Goal: Task Accomplishment & Management: Manage account settings

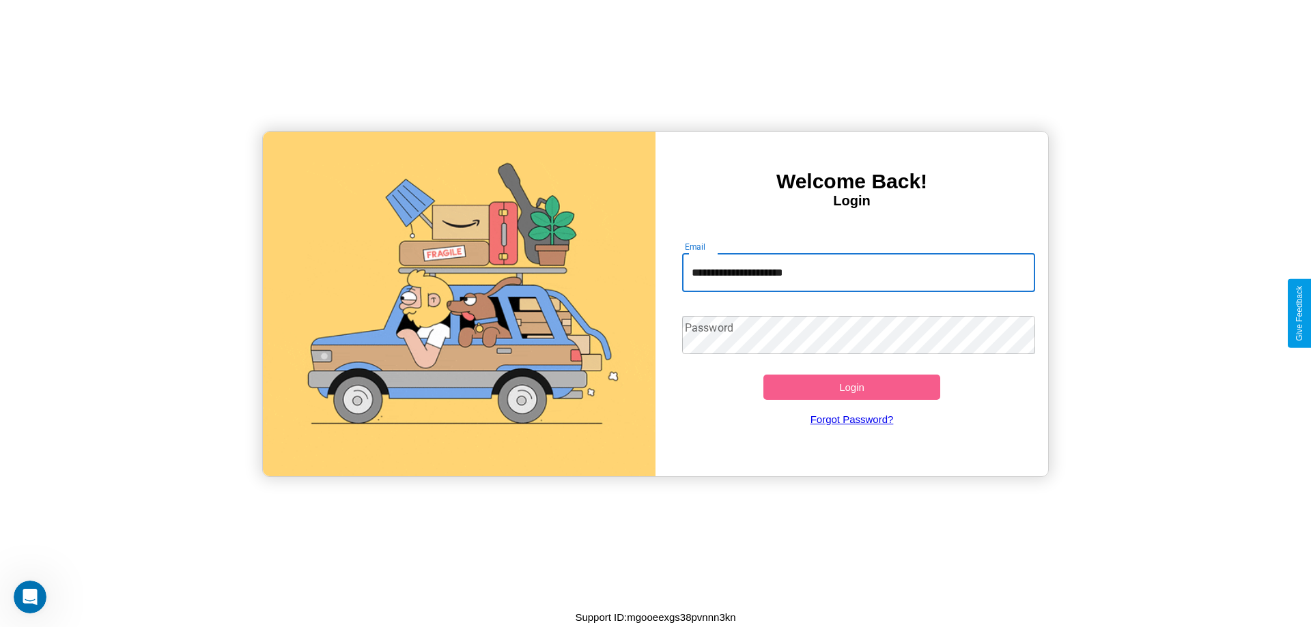
type input "**********"
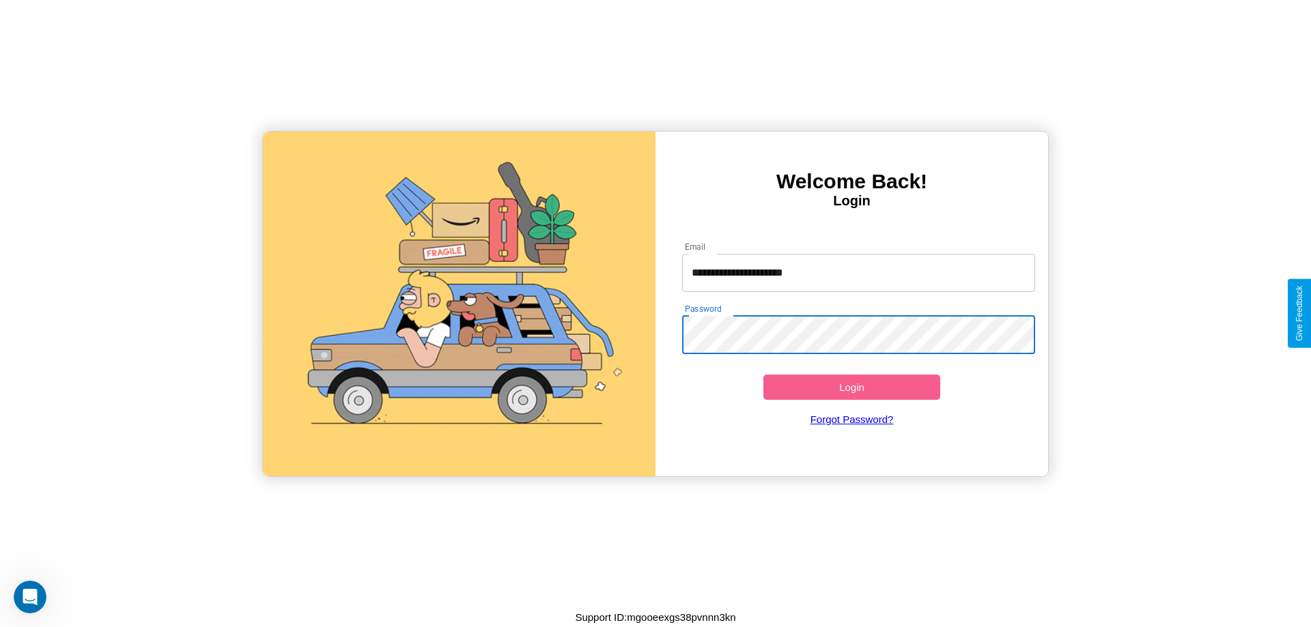
click at [851, 387] on button "Login" at bounding box center [851, 387] width 177 height 25
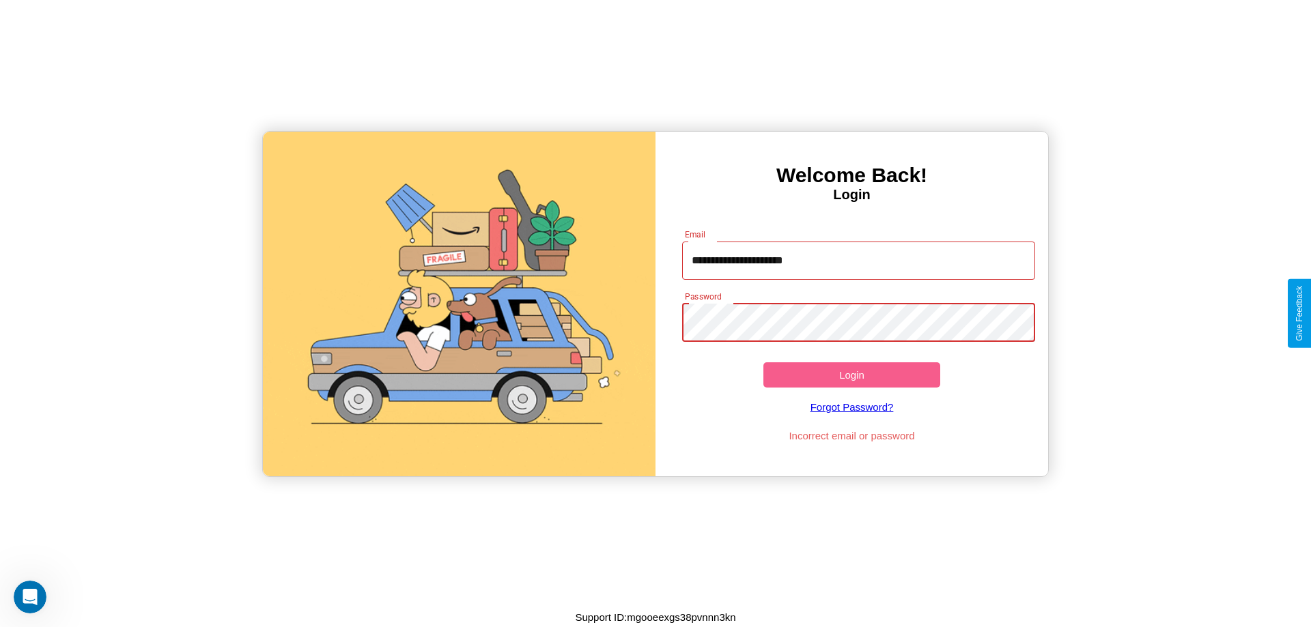
click at [851, 375] on button "Login" at bounding box center [851, 374] width 177 height 25
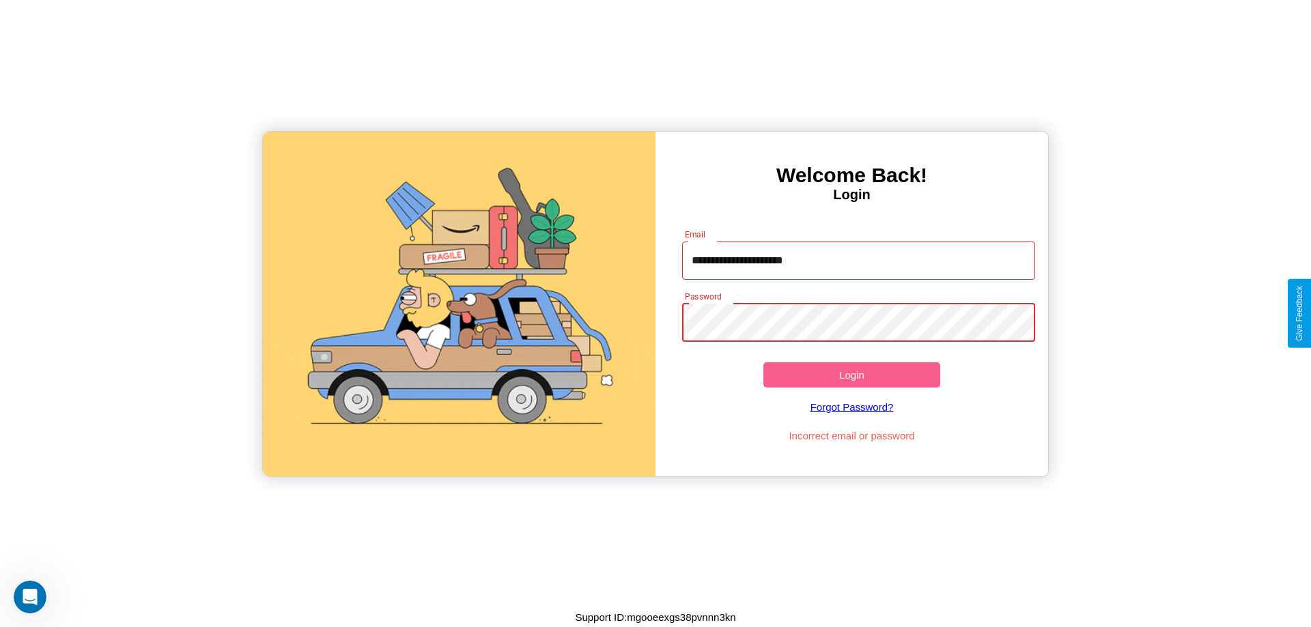
click at [851, 375] on button "Login" at bounding box center [851, 374] width 177 height 25
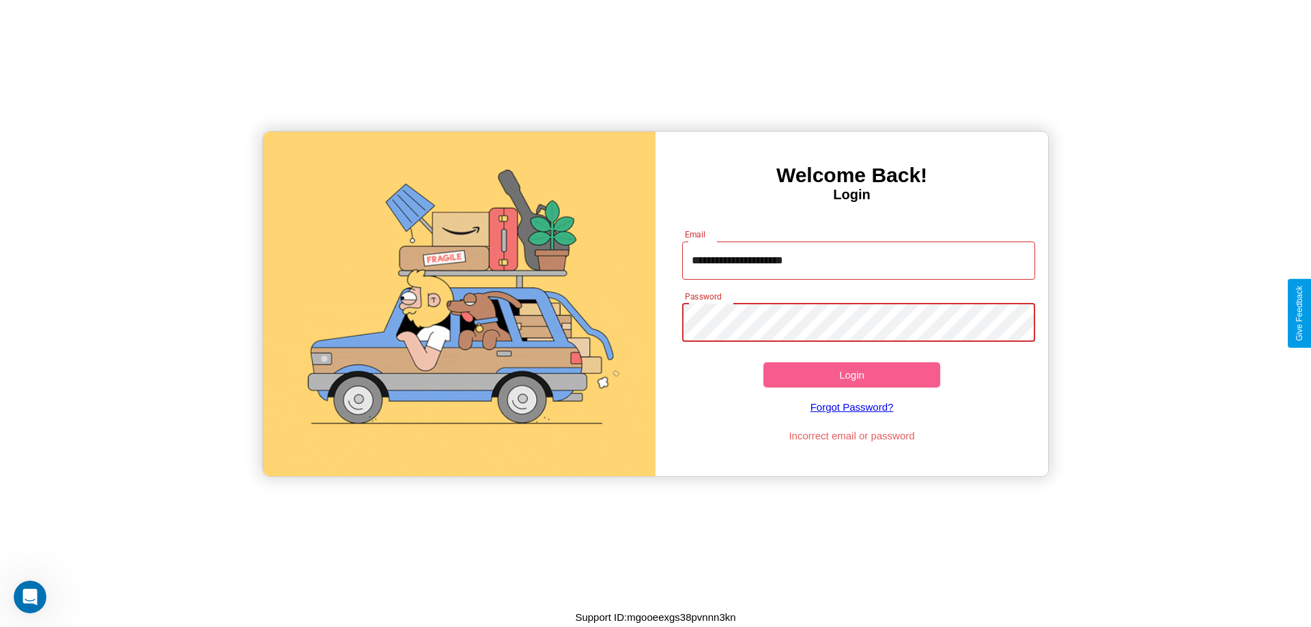
click at [851, 375] on button "Login" at bounding box center [851, 374] width 177 height 25
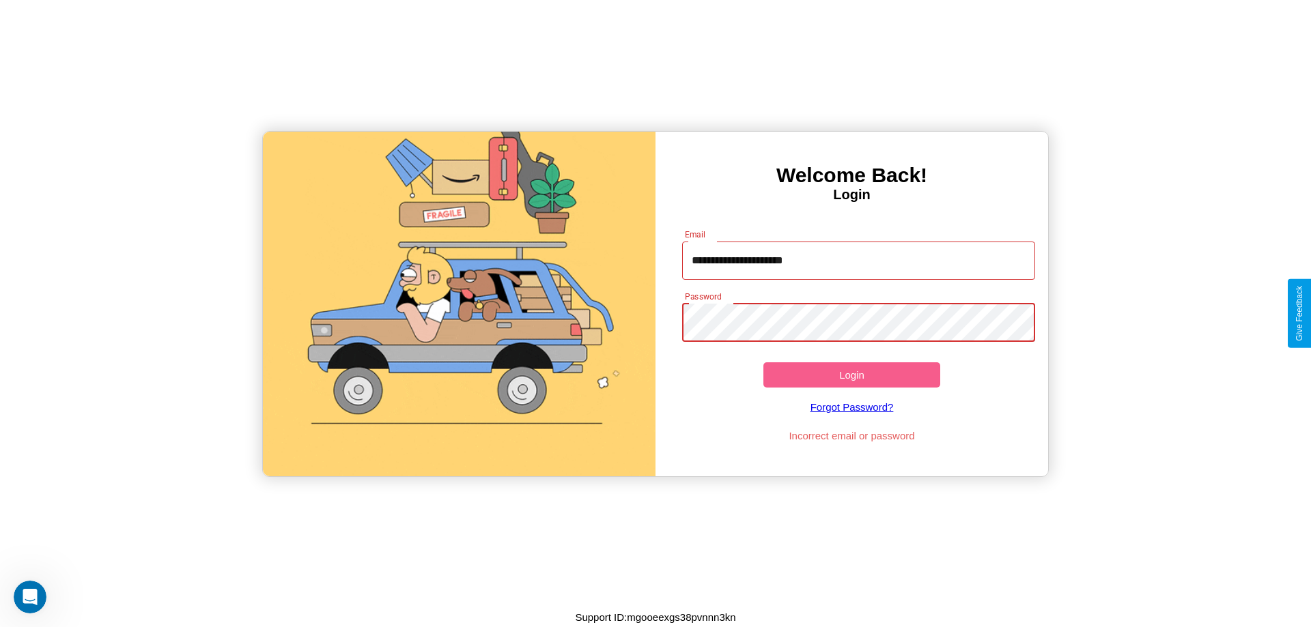
click at [851, 375] on button "Login" at bounding box center [851, 374] width 177 height 25
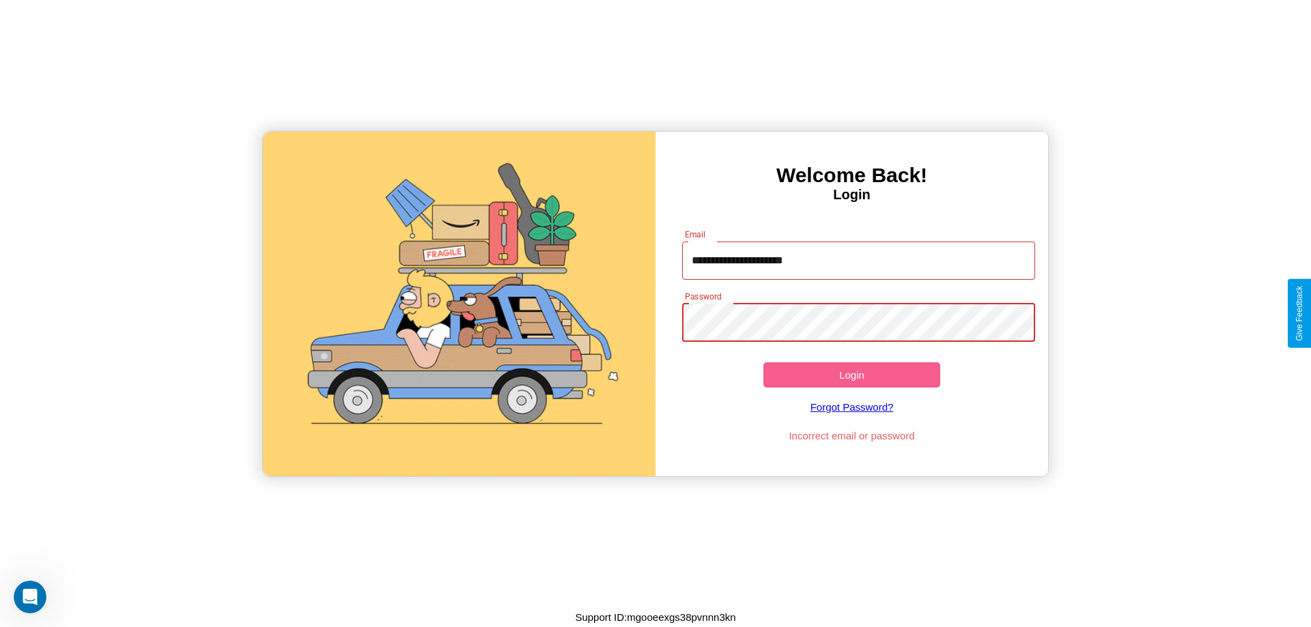
click at [851, 375] on button "Login" at bounding box center [851, 374] width 177 height 25
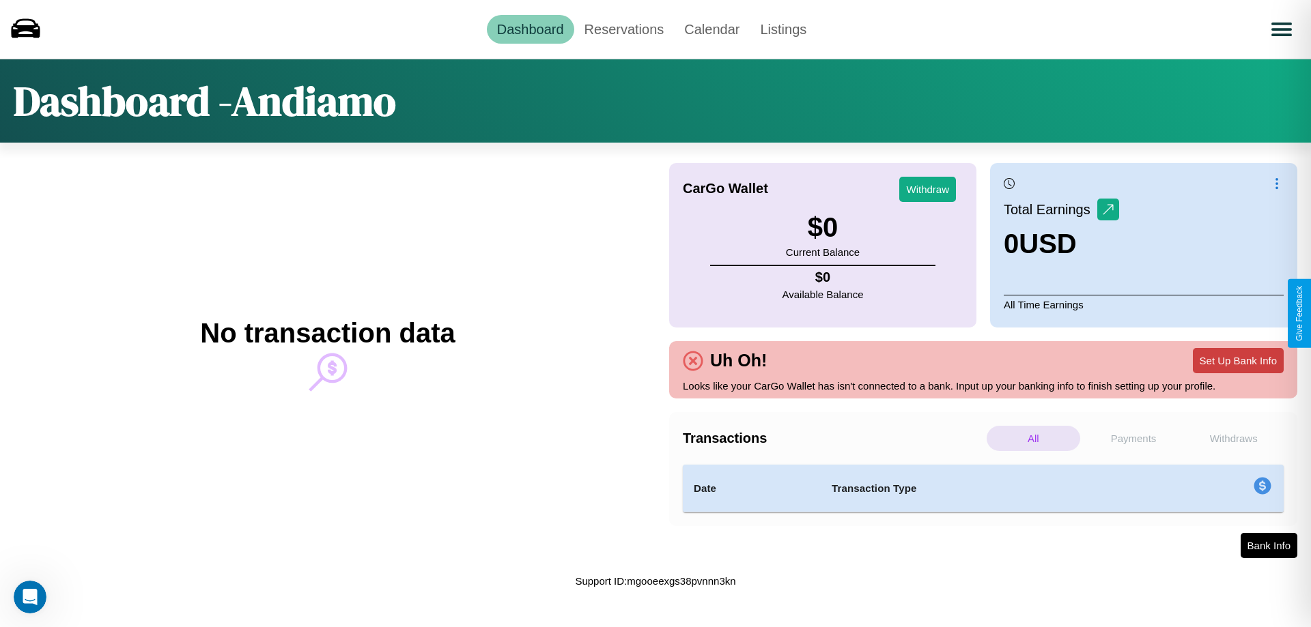
click at [1237, 360] on button "Set Up Bank Info" at bounding box center [1237, 360] width 91 height 25
